Goal: Transaction & Acquisition: Register for event/course

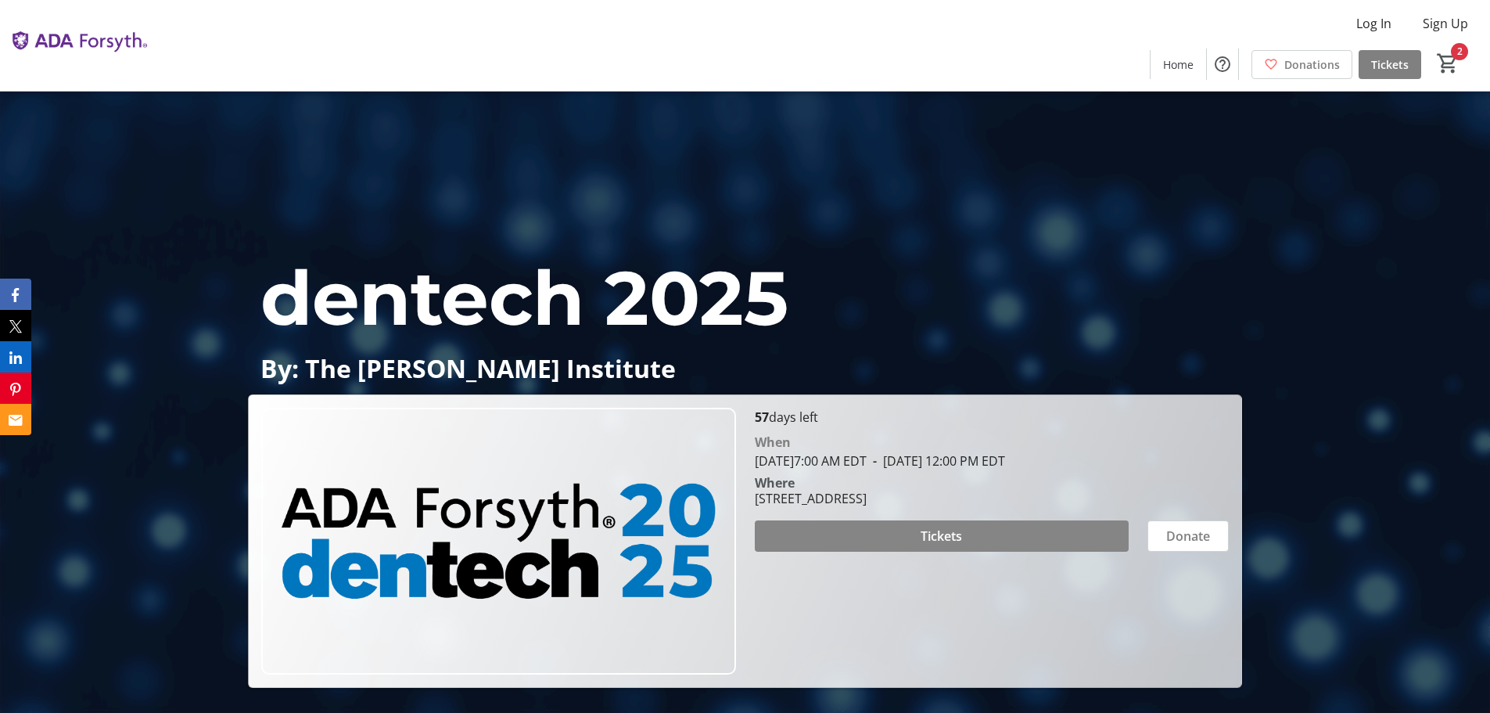
click at [870, 551] on span at bounding box center [942, 536] width 374 height 38
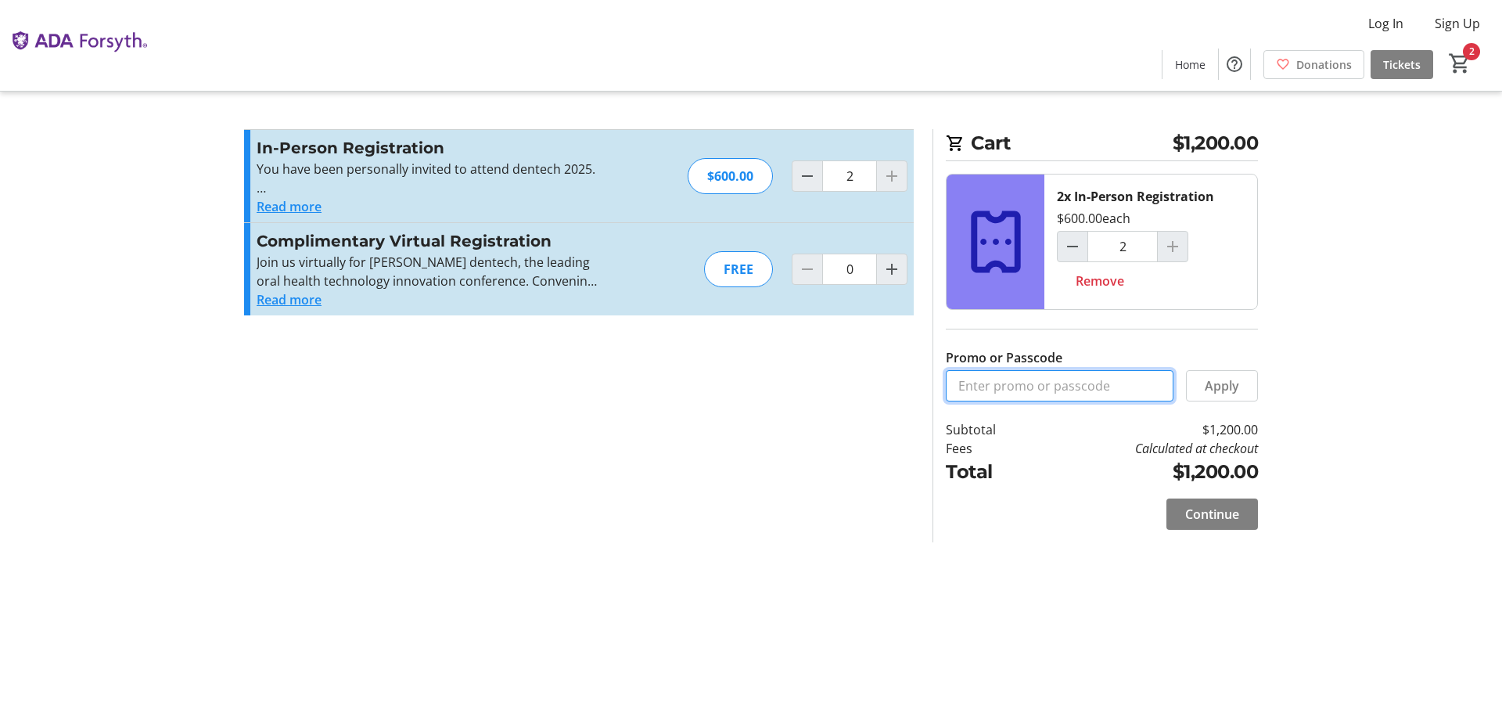
click at [1032, 387] on input "Promo or Passcode" at bounding box center [1060, 385] width 228 height 31
click at [801, 170] on mat-icon "Decrement by one" at bounding box center [807, 176] width 19 height 19
type input "1"
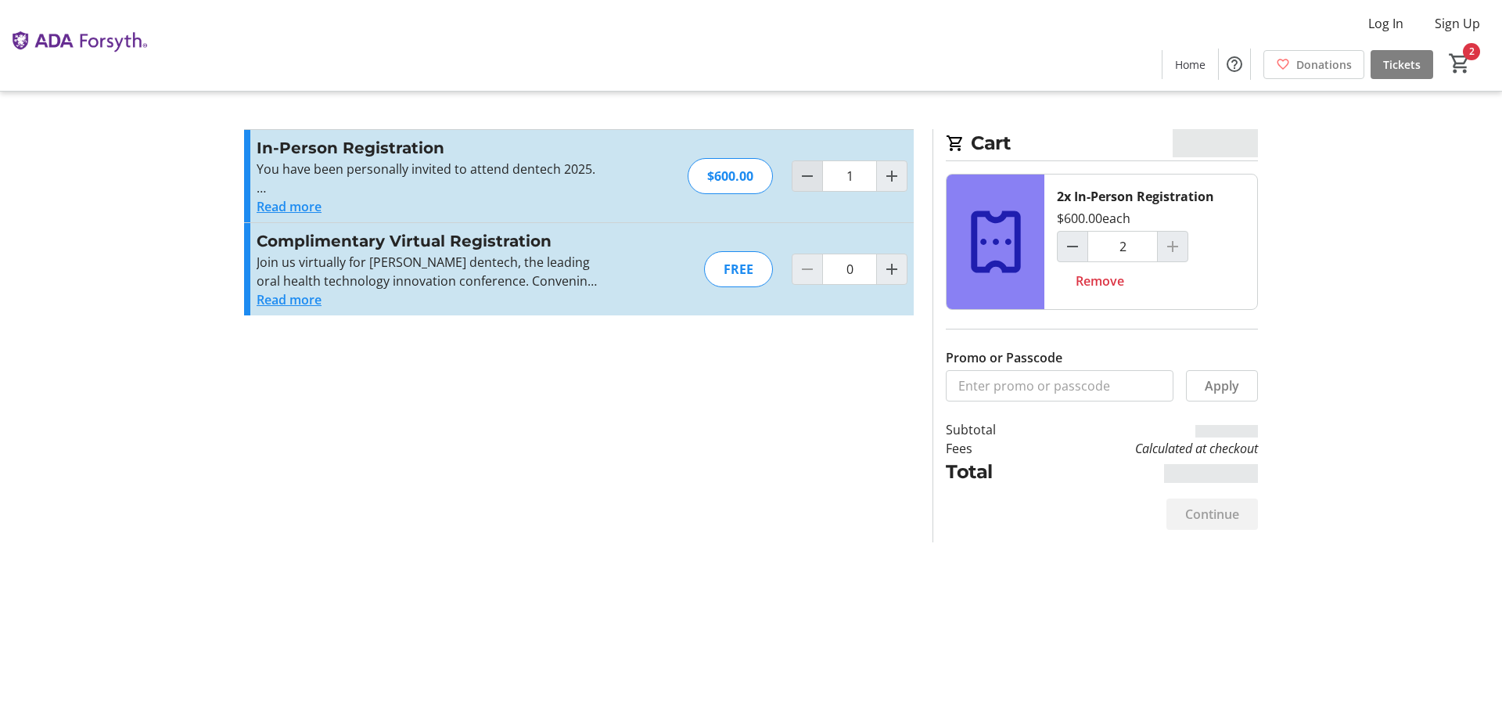
type input "1"
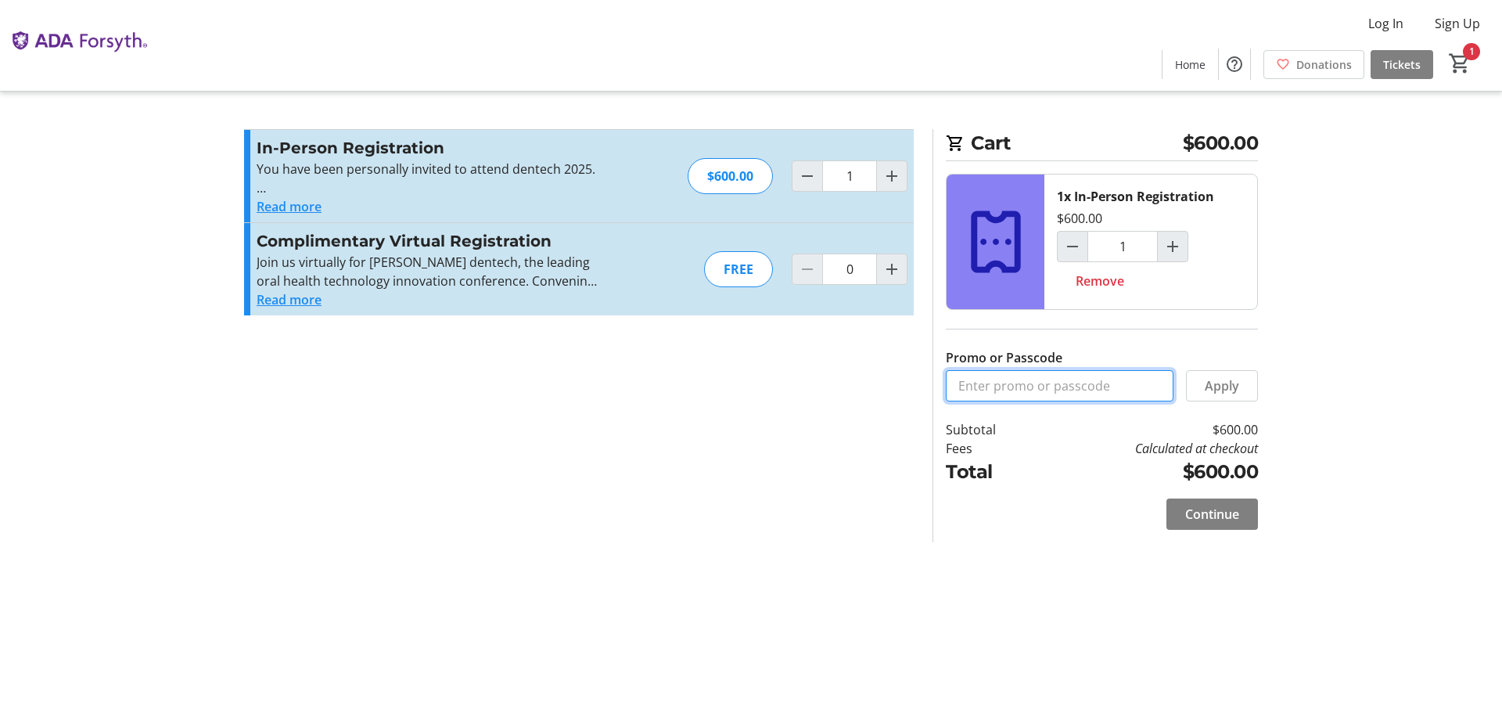
click at [1033, 390] on input "Promo or Passcode" at bounding box center [1060, 385] width 228 height 31
type input "PITCH25"
click at [1242, 386] on span at bounding box center [1222, 386] width 70 height 38
